Goal: Task Accomplishment & Management: Manage account settings

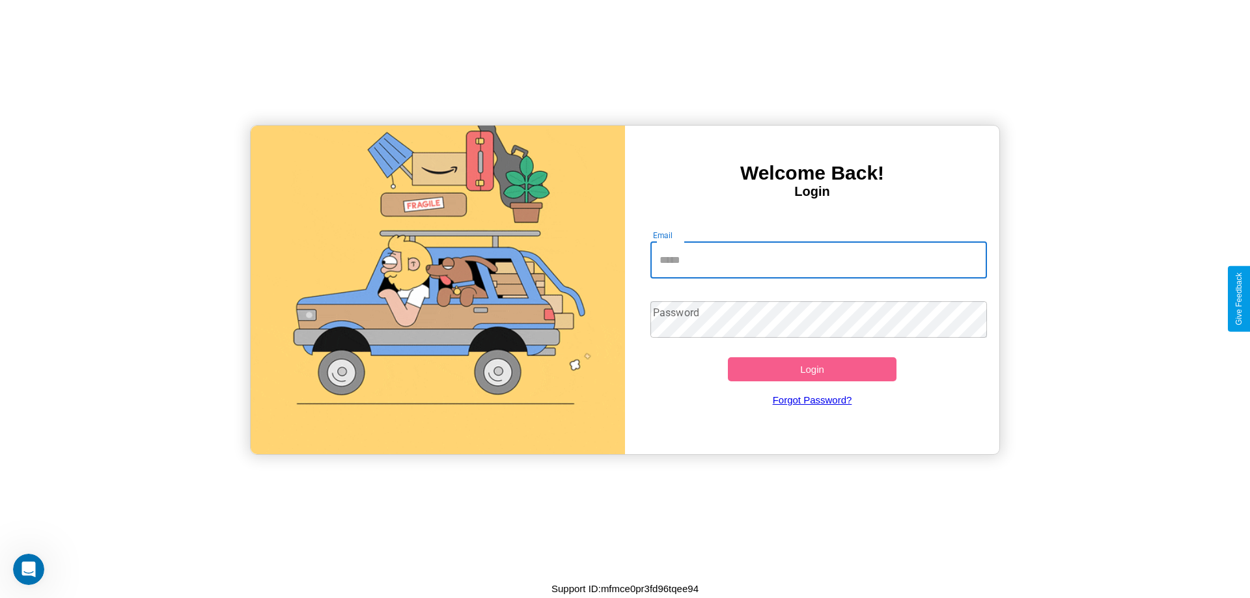
click at [818, 260] on input "Email" at bounding box center [818, 260] width 337 height 36
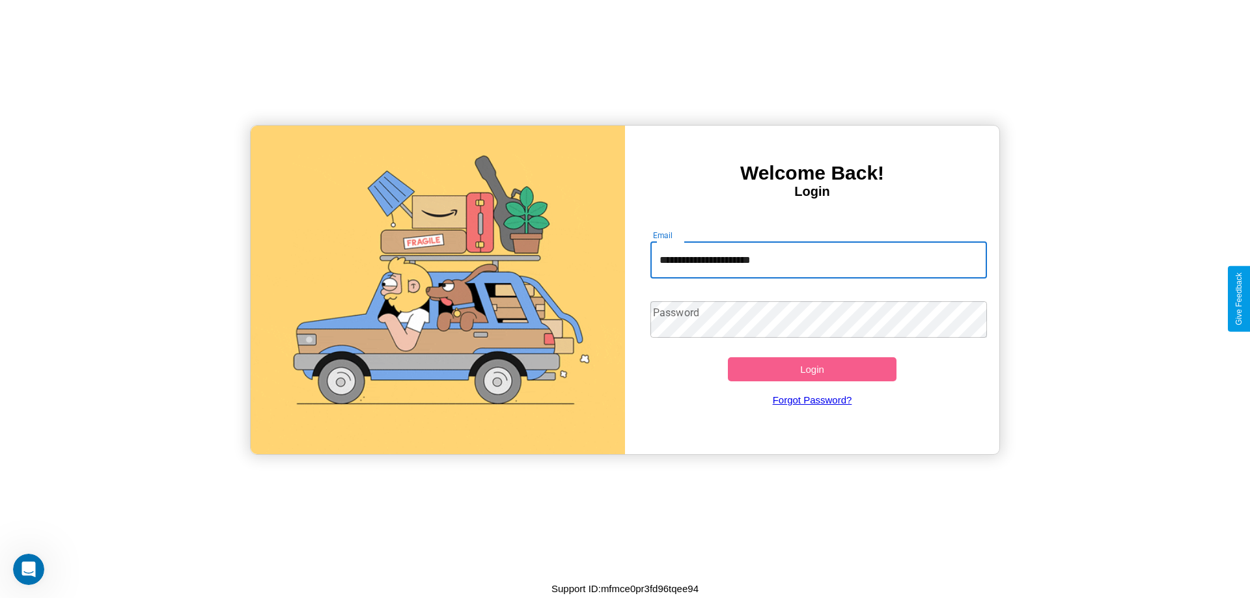
type input "**********"
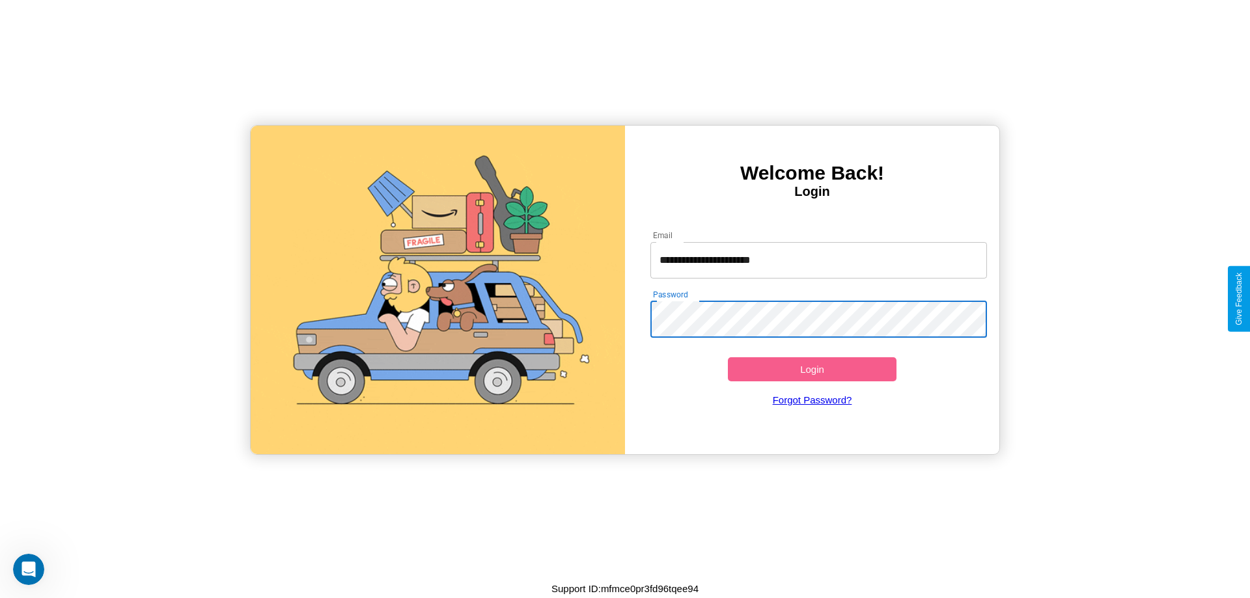
click at [812, 369] on button "Login" at bounding box center [812, 369] width 169 height 24
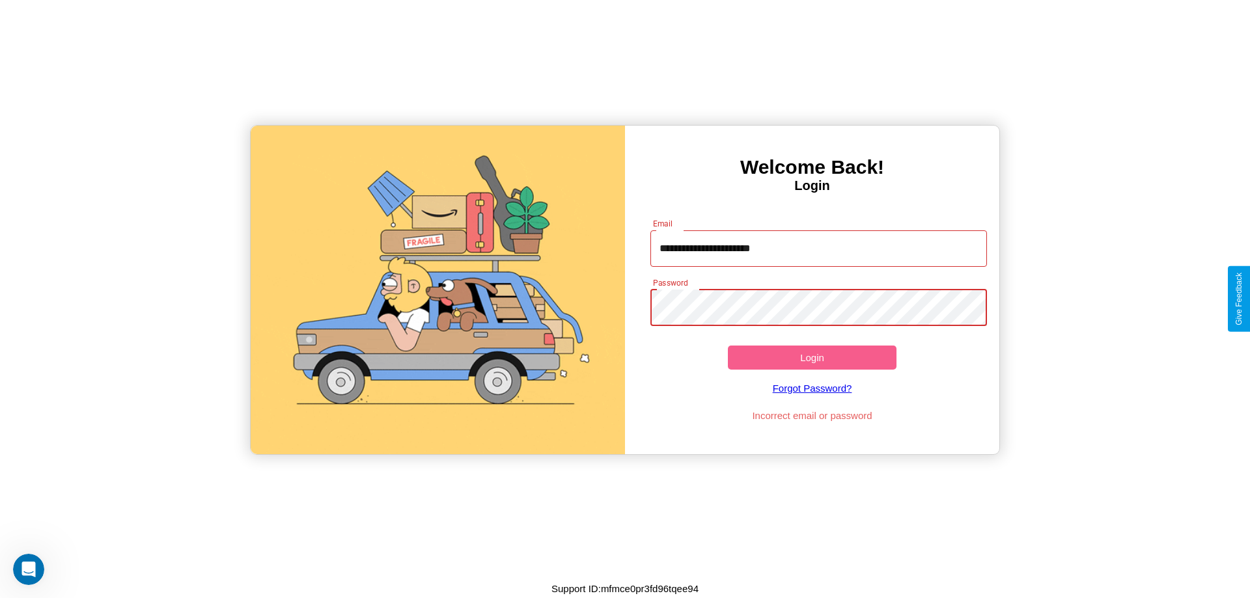
click at [812, 357] on button "Login" at bounding box center [812, 358] width 169 height 24
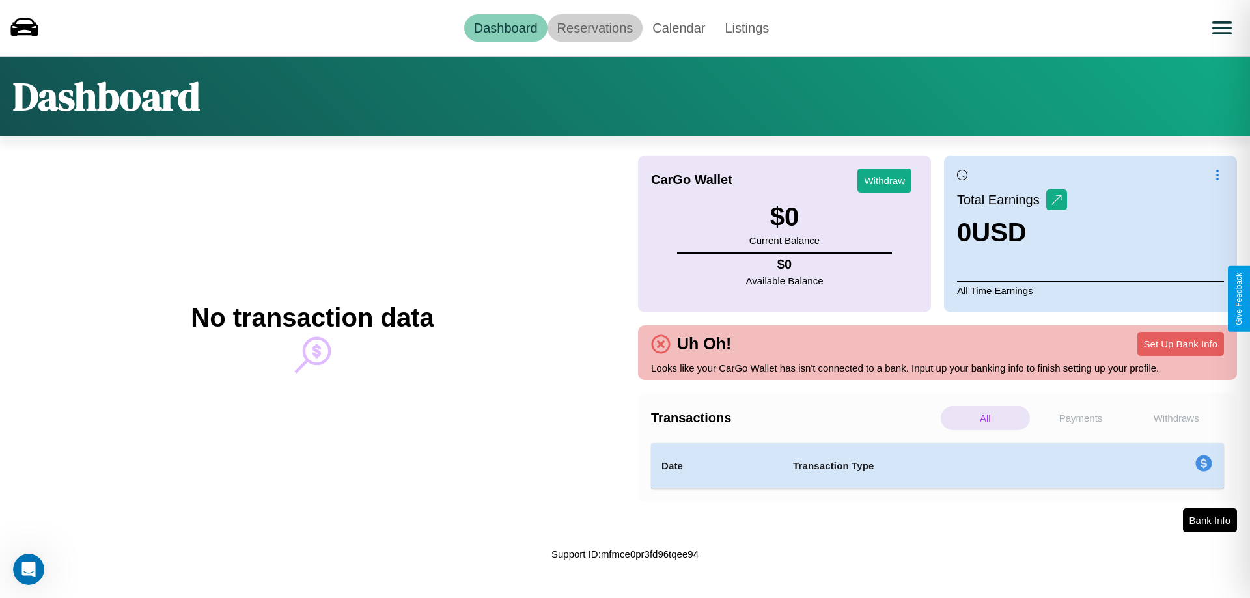
click at [594, 27] on link "Reservations" at bounding box center [595, 27] width 96 height 27
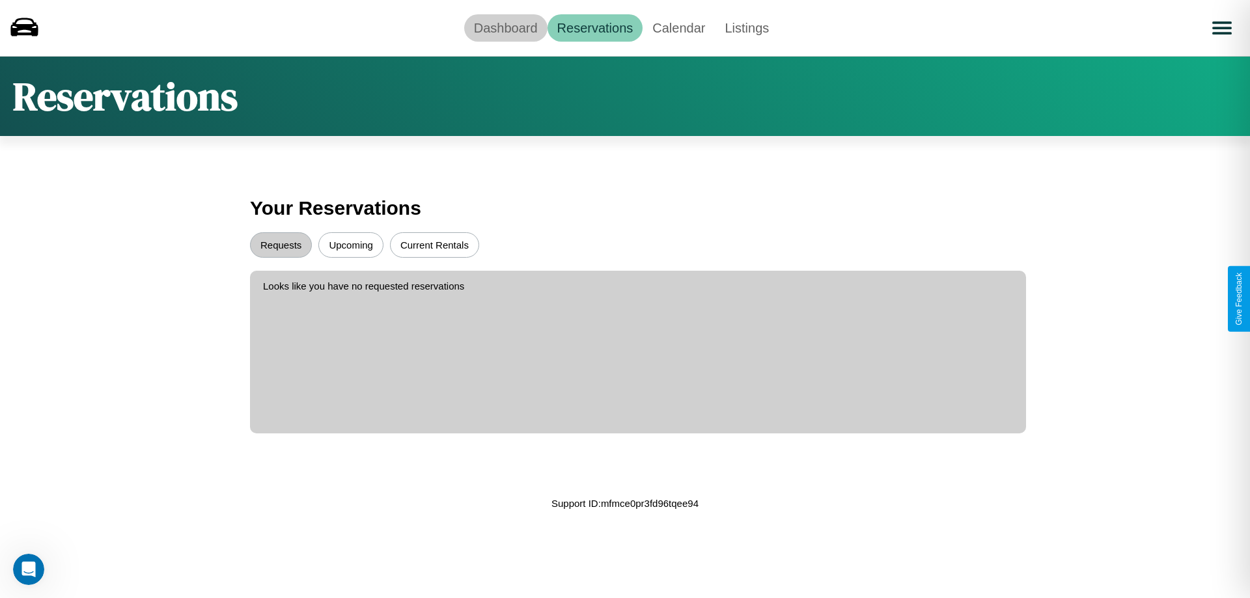
click at [505, 27] on link "Dashboard" at bounding box center [505, 27] width 83 height 27
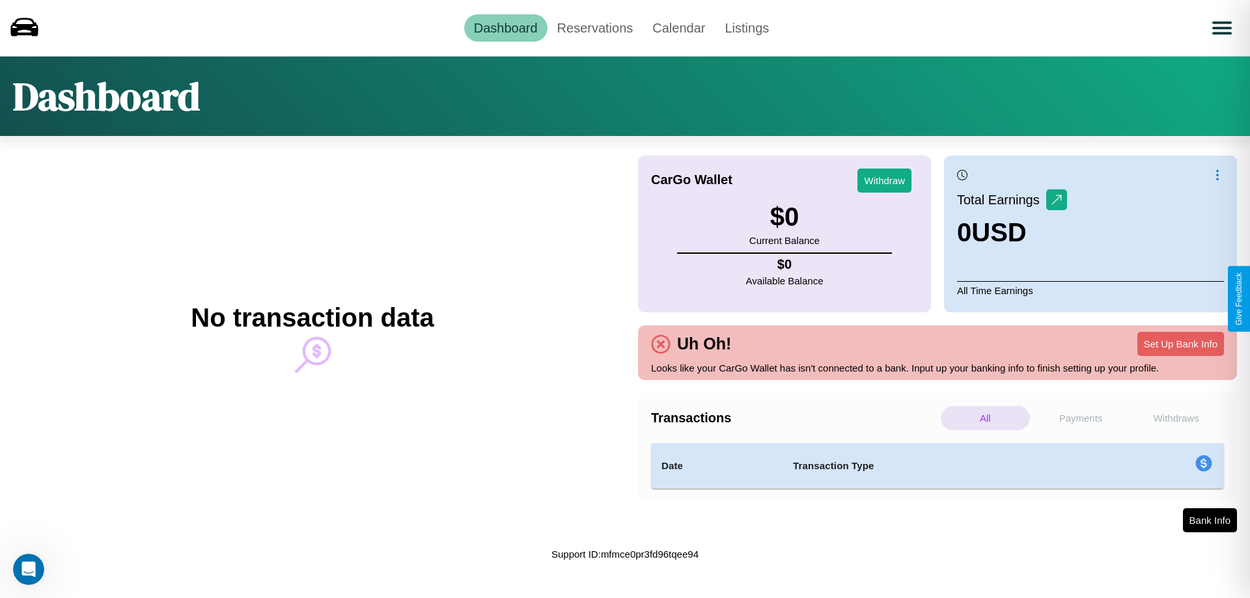
click at [1080, 418] on p "Payments" at bounding box center [1080, 418] width 89 height 24
click at [1175, 418] on p "Withdraws" at bounding box center [1175, 418] width 89 height 24
click at [1080, 418] on p "Payments" at bounding box center [1080, 418] width 89 height 24
